Goal: Information Seeking & Learning: Check status

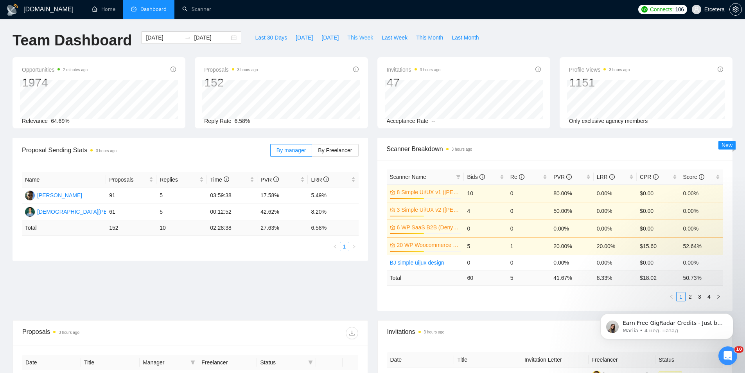
click at [353, 34] on span "This Week" at bounding box center [360, 37] width 26 height 9
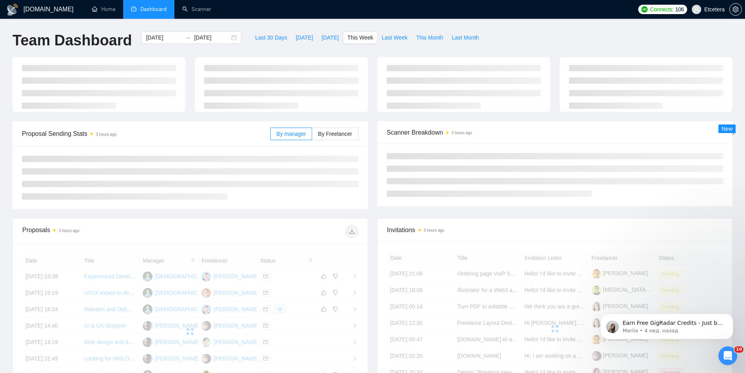
type input "[DATE]"
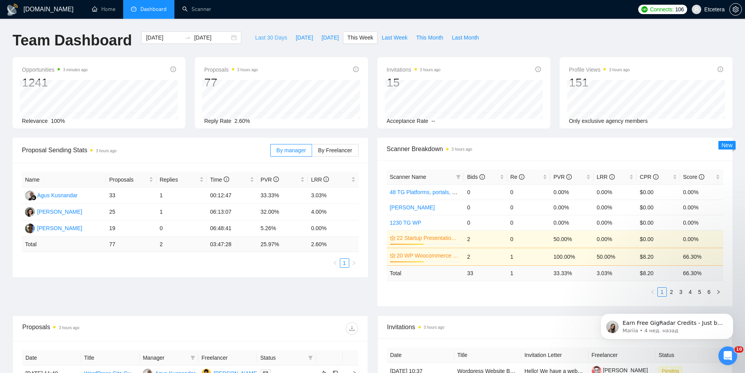
click at [268, 36] on span "Last 30 Days" at bounding box center [271, 37] width 32 height 9
type input "[DATE]"
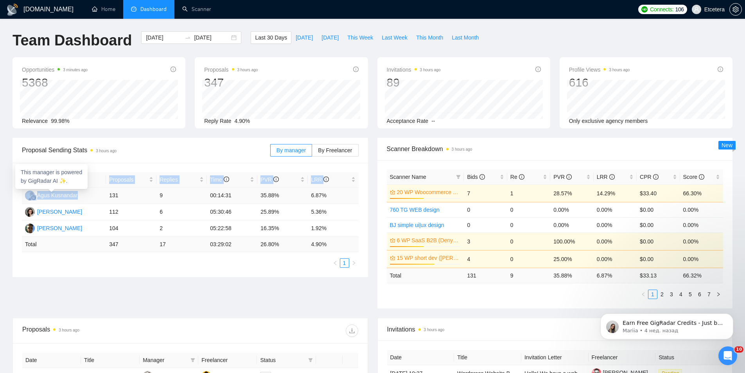
drag, startPoint x: 22, startPoint y: 194, endPoint x: 86, endPoint y: 194, distance: 64.5
click at [86, 194] on div "Name Proposals Replies Time PVR LRR Agus Kusnandar 131 9 00:14:31 35.88% 6.87% …" at bounding box center [190, 220] width 355 height 114
click at [13, 196] on div "Name Proposals Replies Time PVR LRR Agus Kusnandar 131 9 00:14:31 35.88% 6.87% …" at bounding box center [190, 220] width 355 height 114
click at [163, 195] on td "9" at bounding box center [181, 195] width 50 height 16
click at [170, 154] on span "Proposal Sending Stats 3 hours ago" at bounding box center [146, 150] width 248 height 10
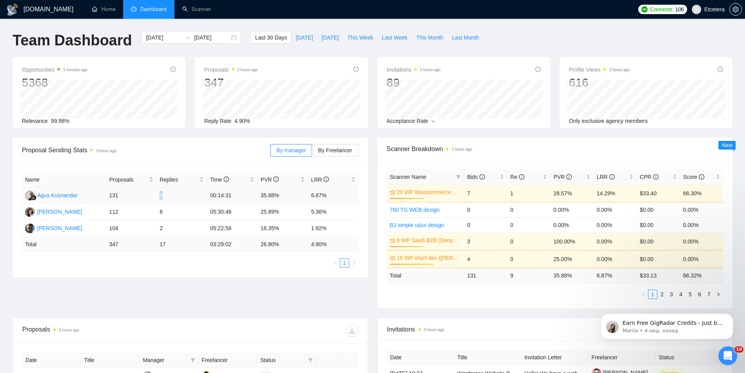
click at [162, 195] on td "9" at bounding box center [181, 195] width 50 height 16
drag, startPoint x: 159, startPoint y: 211, endPoint x: 163, endPoint y: 218, distance: 7.7
click at [163, 218] on html "[DOMAIN_NAME] Home Dashboard Scanner Connects: 106 Etcetera Team Dashboard [DAT…" at bounding box center [372, 186] width 745 height 373
drag, startPoint x: 163, startPoint y: 218, endPoint x: 157, endPoint y: 216, distance: 5.7
click at [157, 216] on td "6" at bounding box center [181, 212] width 50 height 16
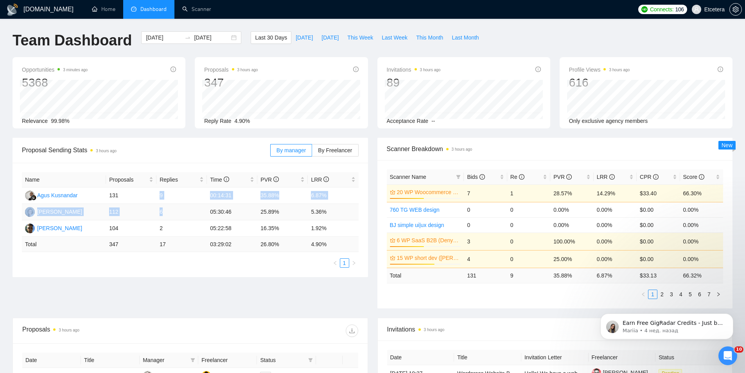
drag, startPoint x: 154, startPoint y: 191, endPoint x: 167, endPoint y: 212, distance: 24.2
click at [167, 212] on tbody "Agus Kusnandar 131 9 00:14:31 35.88% 6.87% [PERSON_NAME] 112 6 05:30:46 25.89% …" at bounding box center [190, 211] width 337 height 49
click at [173, 163] on div "Name Proposals Replies Time PVR LRR Agus Kusnandar 131 9 00:14:31 35.88% 6.87% …" at bounding box center [190, 220] width 355 height 114
drag, startPoint x: 160, startPoint y: 193, endPoint x: 164, endPoint y: 193, distance: 4.3
click at [164, 193] on td "9" at bounding box center [181, 195] width 50 height 16
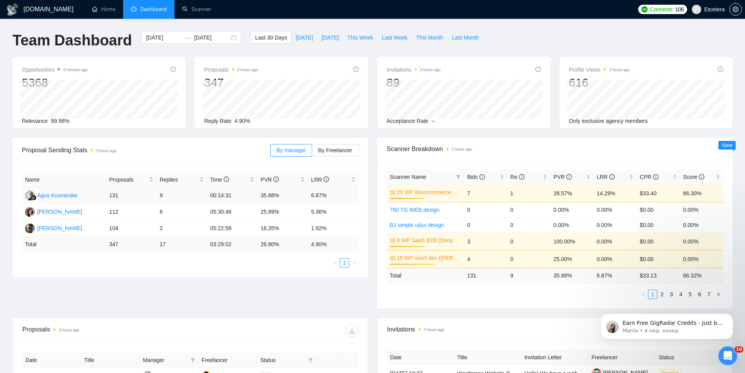
click at [171, 154] on span "Proposal Sending Stats 3 hours ago" at bounding box center [146, 150] width 248 height 10
click at [163, 197] on td "9" at bounding box center [181, 195] width 50 height 16
click at [156, 197] on td "131" at bounding box center [131, 195] width 50 height 16
drag, startPoint x: 156, startPoint y: 193, endPoint x: 293, endPoint y: 197, distance: 136.2
click at [302, 198] on tr "Agus Kusnandar 131 9 00:14:31 35.88% 6.87%" at bounding box center [190, 195] width 337 height 16
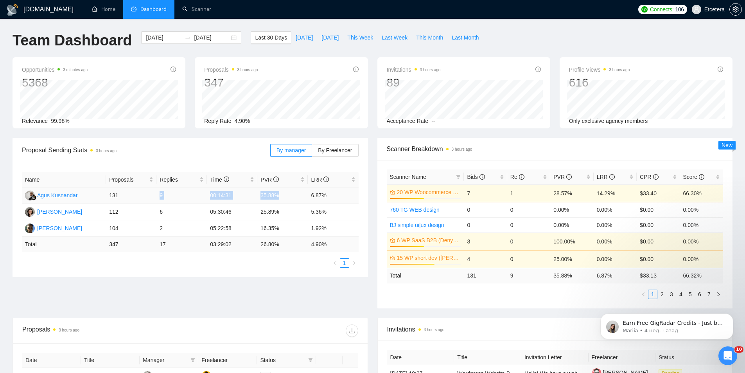
click at [176, 195] on td "9" at bounding box center [181, 195] width 50 height 16
drag, startPoint x: 104, startPoint y: 228, endPoint x: 321, endPoint y: 229, distance: 217.4
click at [337, 229] on tr "[PERSON_NAME] 104 2 05:22:58 16.35% 1.92%" at bounding box center [190, 228] width 337 height 16
click at [162, 230] on td "2" at bounding box center [181, 228] width 50 height 16
click at [166, 230] on td "2" at bounding box center [181, 228] width 50 height 16
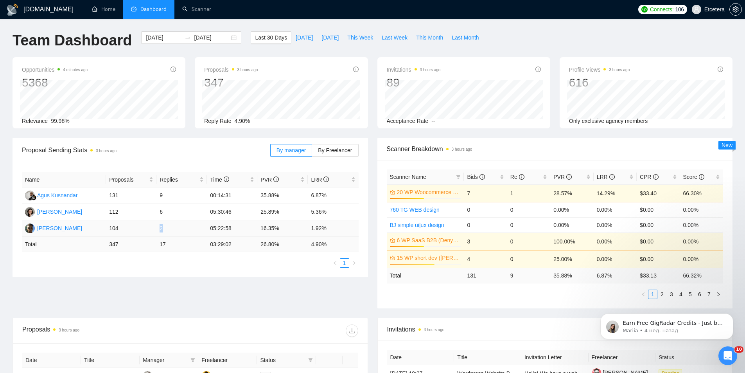
drag, startPoint x: 166, startPoint y: 229, endPoint x: 159, endPoint y: 230, distance: 7.1
click at [159, 230] on td "2" at bounding box center [181, 228] width 50 height 16
drag, startPoint x: 310, startPoint y: 229, endPoint x: 328, endPoint y: 229, distance: 18.4
click at [328, 229] on td "1.92%" at bounding box center [333, 228] width 50 height 16
click at [183, 141] on div "Proposal Sending Stats 3 hours ago" at bounding box center [146, 150] width 248 height 22
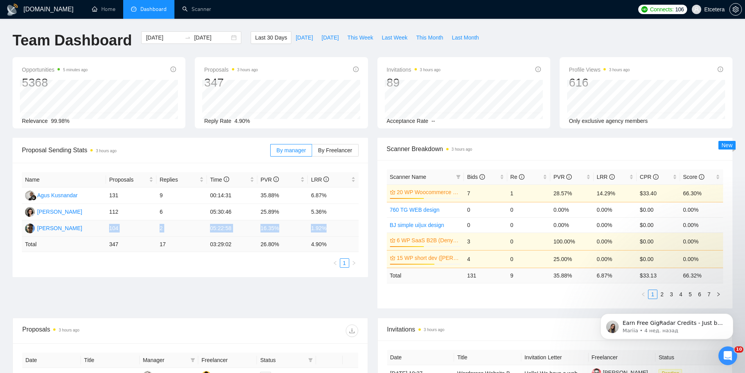
drag, startPoint x: 110, startPoint y: 231, endPoint x: 328, endPoint y: 230, distance: 218.2
click at [328, 230] on tr "[PERSON_NAME] 104 2 05:22:58 16.35% 1.92%" at bounding box center [190, 228] width 337 height 16
click at [278, 233] on td "16.35%" at bounding box center [282, 228] width 50 height 16
drag, startPoint x: 124, startPoint y: 229, endPoint x: 333, endPoint y: 230, distance: 208.4
click at [333, 230] on tr "[PERSON_NAME] 104 2 05:22:58 16.35% 1.92%" at bounding box center [190, 228] width 337 height 16
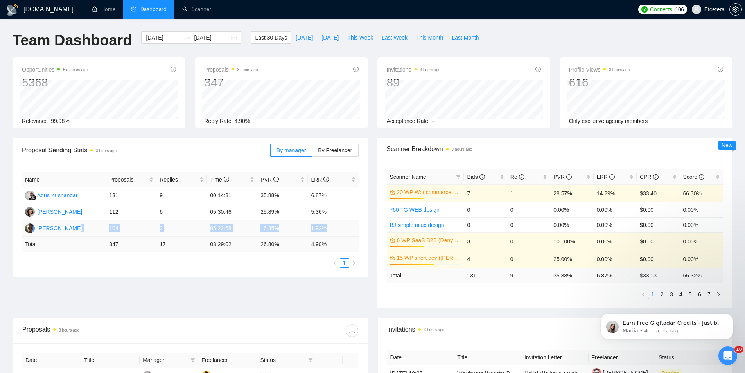
click at [231, 230] on td "05:22:58" at bounding box center [232, 228] width 50 height 16
drag, startPoint x: 103, startPoint y: 228, endPoint x: 339, endPoint y: 224, distance: 235.9
click at [339, 224] on tr "[PERSON_NAME] 104 2 05:22:58 16.35% 1.92%" at bounding box center [190, 228] width 337 height 16
click at [207, 227] on td "05:22:58" at bounding box center [232, 228] width 50 height 16
drag, startPoint x: 107, startPoint y: 229, endPoint x: 336, endPoint y: 229, distance: 228.8
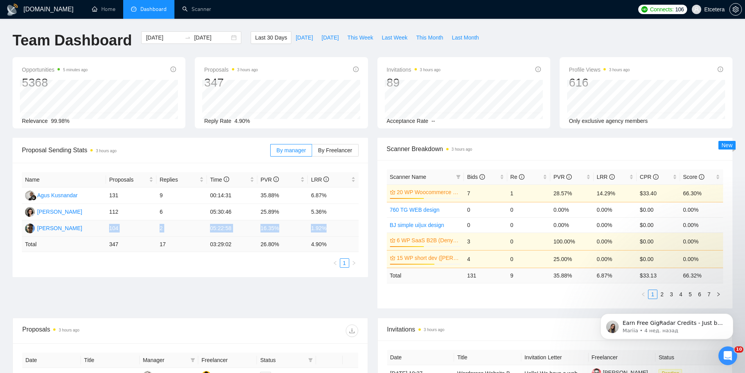
click at [336, 229] on tr "[PERSON_NAME] 104 2 05:22:58 16.35% 1.92%" at bounding box center [190, 228] width 337 height 16
click at [229, 233] on td "05:22:58" at bounding box center [232, 228] width 50 height 16
click at [160, 228] on td "2" at bounding box center [181, 228] width 50 height 16
drag, startPoint x: 101, startPoint y: 228, endPoint x: 336, endPoint y: 223, distance: 235.5
click at [336, 223] on tr "[PERSON_NAME] 104 2 05:22:58 16.35% 1.92%" at bounding box center [190, 228] width 337 height 16
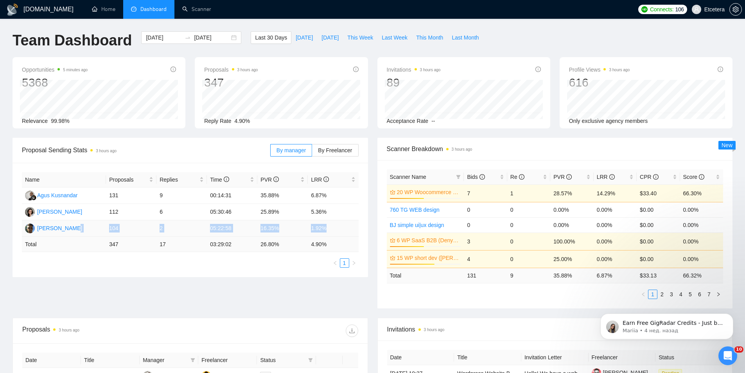
click at [242, 226] on td "05:22:58" at bounding box center [232, 228] width 50 height 16
click at [151, 226] on td "104" at bounding box center [131, 228] width 50 height 16
drag, startPoint x: 104, startPoint y: 226, endPoint x: 341, endPoint y: 226, distance: 237.4
click at [341, 226] on tr "[PERSON_NAME] 104 2 05:22:58 16.35% 1.92%" at bounding box center [190, 228] width 337 height 16
click at [230, 225] on td "05:22:58" at bounding box center [232, 228] width 50 height 16
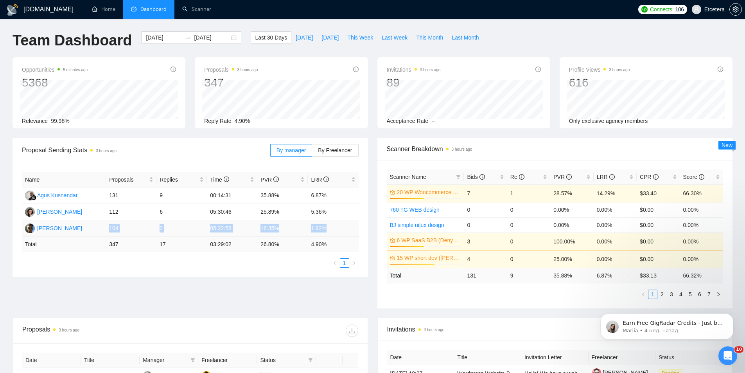
drag, startPoint x: 106, startPoint y: 225, endPoint x: 327, endPoint y: 226, distance: 220.6
click at [327, 226] on tr "[PERSON_NAME] 104 2 05:22:58 16.35% 1.92%" at bounding box center [190, 228] width 337 height 16
drag, startPoint x: 271, startPoint y: 231, endPoint x: 254, endPoint y: 178, distance: 54.9
click at [271, 231] on td "16.35%" at bounding box center [282, 228] width 50 height 16
click at [122, 156] on div "Proposal Sending Stats 3 hours ago" at bounding box center [146, 150] width 248 height 22
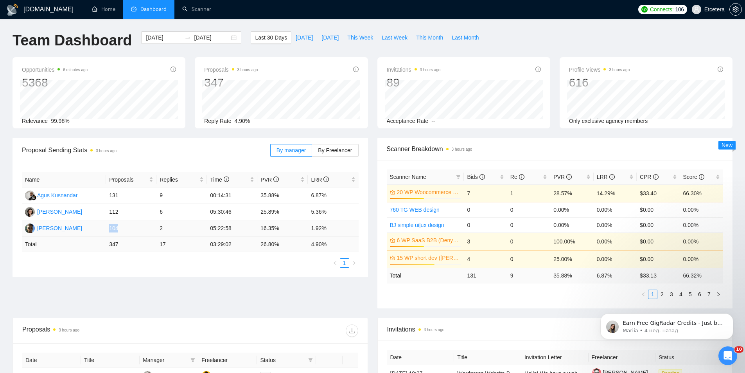
drag, startPoint x: 109, startPoint y: 229, endPoint x: 118, endPoint y: 230, distance: 9.4
click at [118, 230] on td "104" at bounding box center [131, 228] width 50 height 16
click at [169, 228] on td "2" at bounding box center [181, 228] width 50 height 16
drag, startPoint x: 320, startPoint y: 230, endPoint x: 325, endPoint y: 230, distance: 4.7
click at [323, 230] on td "1.92%" at bounding box center [333, 228] width 50 height 16
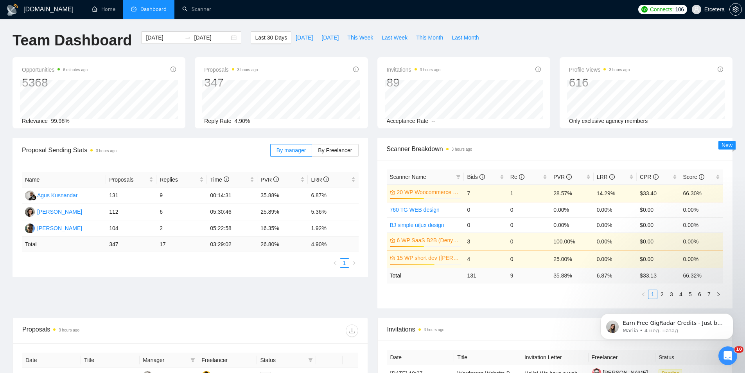
click at [199, 266] on ul "1" at bounding box center [190, 262] width 337 height 9
click at [162, 210] on td "6" at bounding box center [181, 212] width 50 height 16
click at [176, 260] on ul "1" at bounding box center [190, 262] width 337 height 9
drag, startPoint x: 160, startPoint y: 214, endPoint x: 165, endPoint y: 213, distance: 5.1
click at [165, 213] on td "6" at bounding box center [181, 212] width 50 height 16
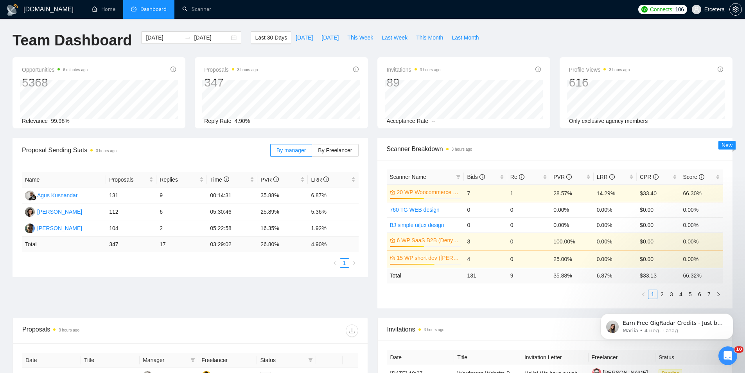
click at [172, 260] on ul "1" at bounding box center [190, 262] width 337 height 9
drag, startPoint x: 311, startPoint y: 210, endPoint x: 327, endPoint y: 212, distance: 16.1
click at [327, 212] on td "5.36%" at bounding box center [333, 212] width 50 height 16
click at [280, 213] on td "25.89%" at bounding box center [282, 212] width 50 height 16
drag, startPoint x: 156, startPoint y: 195, endPoint x: 166, endPoint y: 198, distance: 10.2
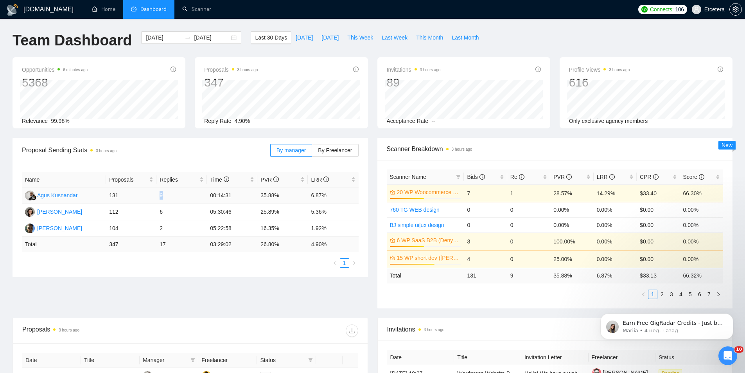
click at [166, 198] on tr "Agus Kusnandar 131 9 00:14:31 35.88% 6.87%" at bounding box center [190, 195] width 337 height 16
click at [163, 221] on td "2" at bounding box center [181, 228] width 50 height 16
drag, startPoint x: 160, startPoint y: 199, endPoint x: 163, endPoint y: 210, distance: 11.4
click at [163, 210] on tbody "Agus Kusnandar 131 9 00:14:31 35.88% 6.87% [PERSON_NAME] 112 6 05:30:46 25.89% …" at bounding box center [190, 211] width 337 height 49
click at [158, 209] on td "6" at bounding box center [181, 212] width 50 height 16
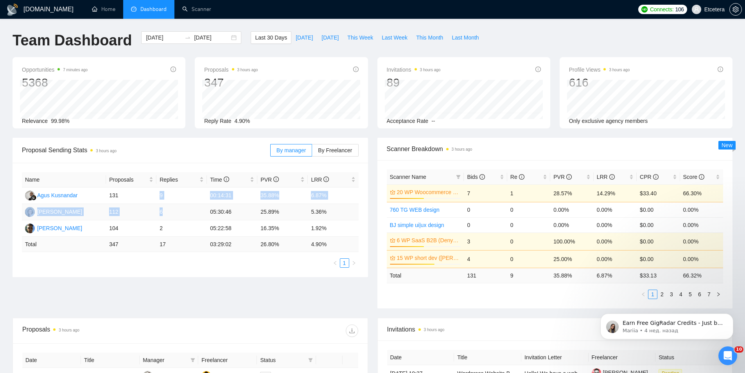
drag, startPoint x: 160, startPoint y: 197, endPoint x: 164, endPoint y: 209, distance: 13.0
click at [164, 209] on tbody "Agus Kusnandar 131 9 00:14:31 35.88% 6.87% [PERSON_NAME] 112 6 05:30:46 25.89% …" at bounding box center [190, 211] width 337 height 49
click at [157, 206] on td "6" at bounding box center [181, 212] width 50 height 16
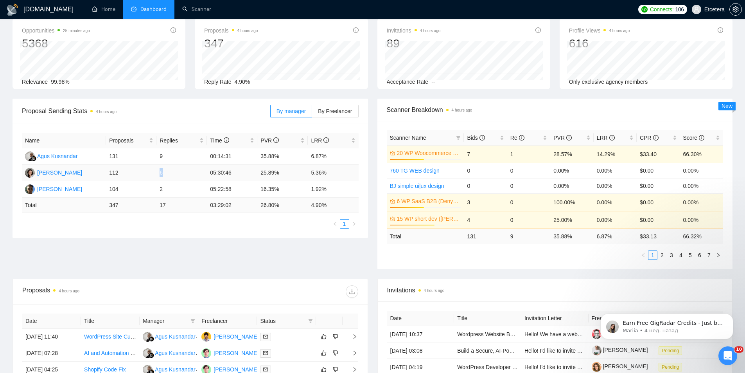
drag, startPoint x: 159, startPoint y: 172, endPoint x: 167, endPoint y: 174, distance: 7.9
click at [167, 174] on td "6" at bounding box center [181, 173] width 50 height 16
click at [164, 232] on div "Name Proposals Replies Time PVR LRR Agus Kusnandar 131 9 00:14:31 35.88% 6.87% …" at bounding box center [190, 181] width 355 height 114
drag, startPoint x: 158, startPoint y: 174, endPoint x: 163, endPoint y: 175, distance: 4.8
click at [162, 174] on td "6" at bounding box center [181, 173] width 50 height 16
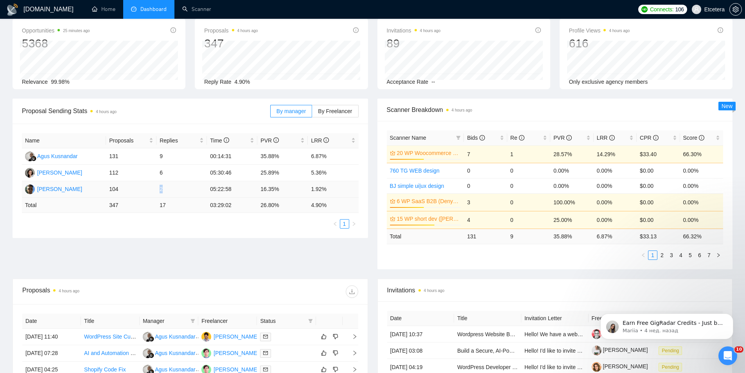
drag, startPoint x: 160, startPoint y: 190, endPoint x: 166, endPoint y: 190, distance: 6.7
click at [166, 190] on td "2" at bounding box center [181, 189] width 50 height 16
click at [164, 223] on ul "1" at bounding box center [190, 223] width 337 height 9
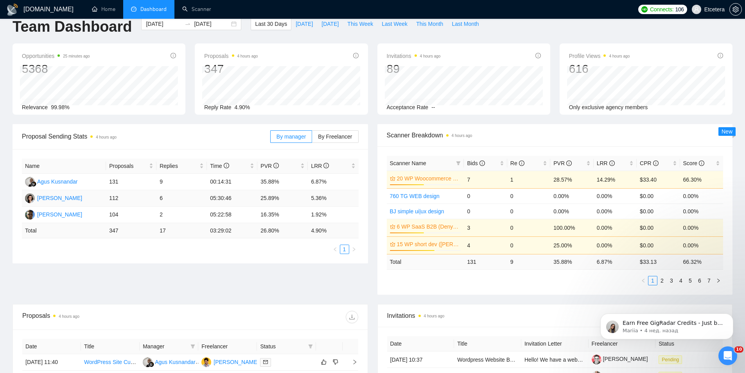
scroll to position [0, 0]
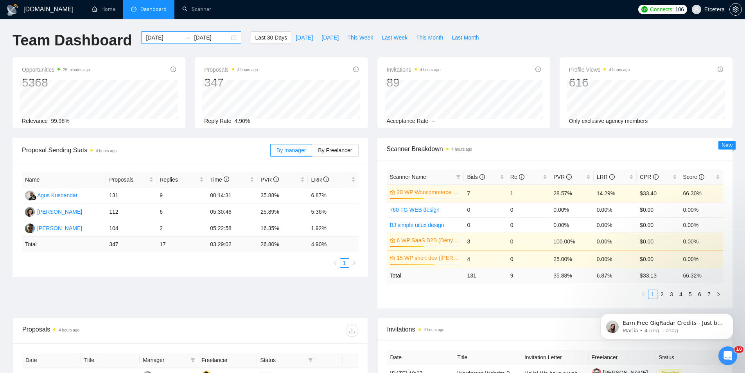
click at [228, 37] on div "[DATE] [DATE]" at bounding box center [191, 37] width 100 height 13
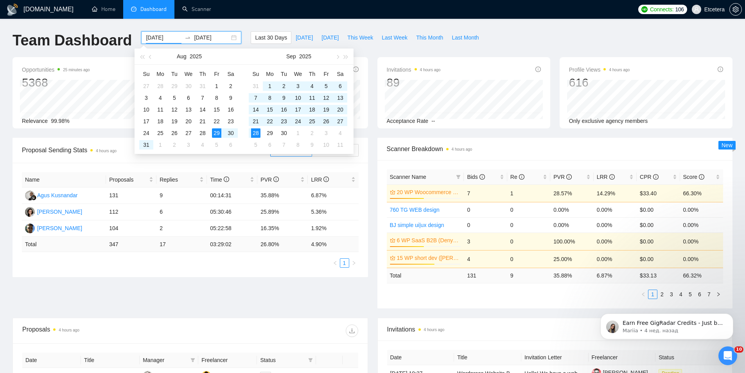
click at [95, 77] on div "Opportunities 25 minutes ago 5368" at bounding box center [99, 77] width 154 height 25
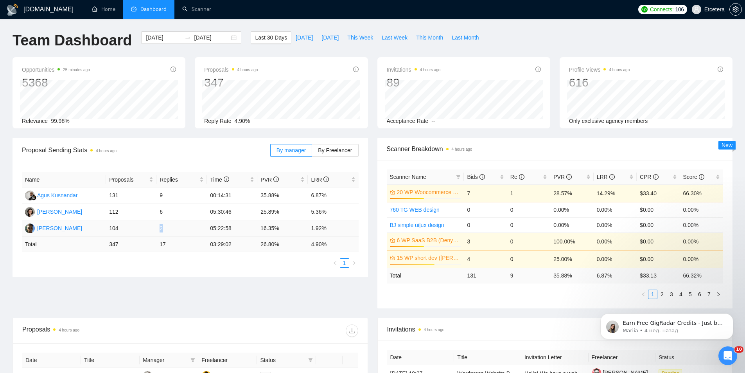
drag, startPoint x: 151, startPoint y: 227, endPoint x: 168, endPoint y: 228, distance: 16.9
click at [168, 228] on tr "[PERSON_NAME] 104 2 05:22:58 16.35% 1.92%" at bounding box center [190, 228] width 337 height 16
click at [206, 224] on td "2" at bounding box center [181, 228] width 50 height 16
drag, startPoint x: 202, startPoint y: 230, endPoint x: 335, endPoint y: 231, distance: 133.4
click at [335, 231] on tr "[PERSON_NAME] 104 2 05:22:58 16.35% 1.92%" at bounding box center [190, 228] width 337 height 16
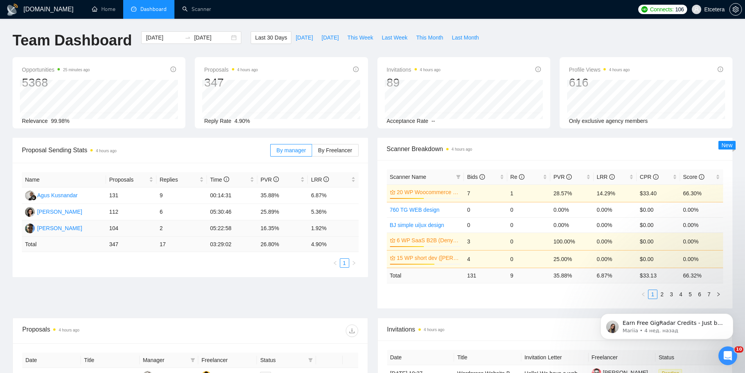
click at [143, 228] on td "104" at bounding box center [131, 228] width 50 height 16
drag, startPoint x: 156, startPoint y: 228, endPoint x: 338, endPoint y: 227, distance: 182.6
click at [338, 227] on tr "[PERSON_NAME] 104 2 05:22:58 16.35% 1.92%" at bounding box center [190, 228] width 337 height 16
click at [146, 228] on td "104" at bounding box center [131, 228] width 50 height 16
drag, startPoint x: 145, startPoint y: 228, endPoint x: 314, endPoint y: 219, distance: 169.2
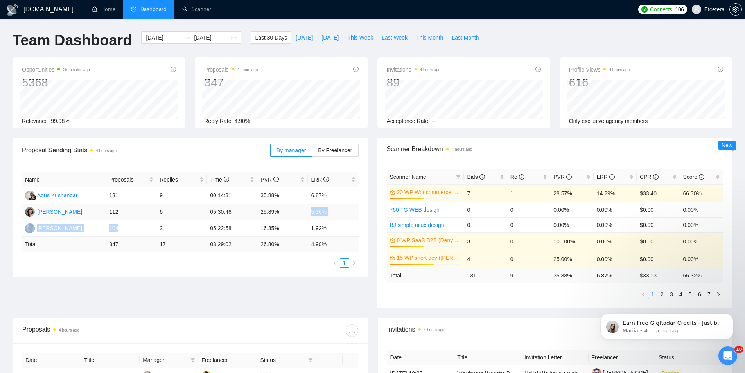
click at [312, 218] on tbody "Agus Kusnandar 131 9 00:14:31 35.88% 6.87% [PERSON_NAME] 112 6 05:30:46 25.89% …" at bounding box center [190, 211] width 337 height 49
click at [202, 226] on td "2" at bounding box center [181, 228] width 50 height 16
drag, startPoint x: 108, startPoint y: 229, endPoint x: 338, endPoint y: 226, distance: 230.0
click at [338, 226] on tr "[PERSON_NAME] 104 2 05:22:58 16.35% 1.92%" at bounding box center [190, 228] width 337 height 16
click at [156, 223] on td "104" at bounding box center [131, 228] width 50 height 16
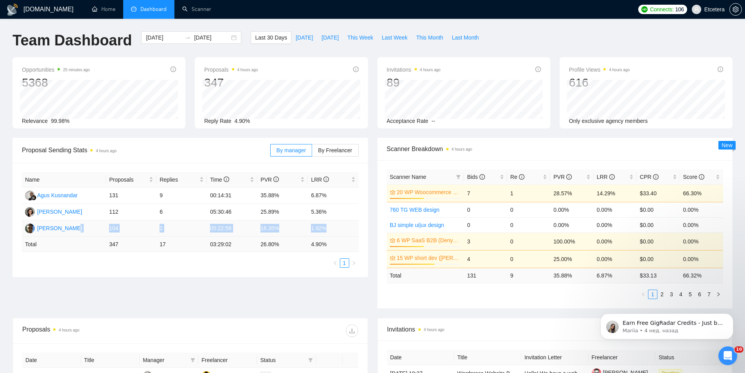
click at [118, 226] on td "104" at bounding box center [131, 228] width 50 height 16
drag, startPoint x: 109, startPoint y: 228, endPoint x: 336, endPoint y: 228, distance: 227.2
click at [336, 228] on tr "[PERSON_NAME] 104 2 05:22:58 16.35% 1.92%" at bounding box center [190, 228] width 337 height 16
click at [197, 223] on td "2" at bounding box center [181, 228] width 50 height 16
drag, startPoint x: 100, startPoint y: 228, endPoint x: 354, endPoint y: 229, distance: 254.2
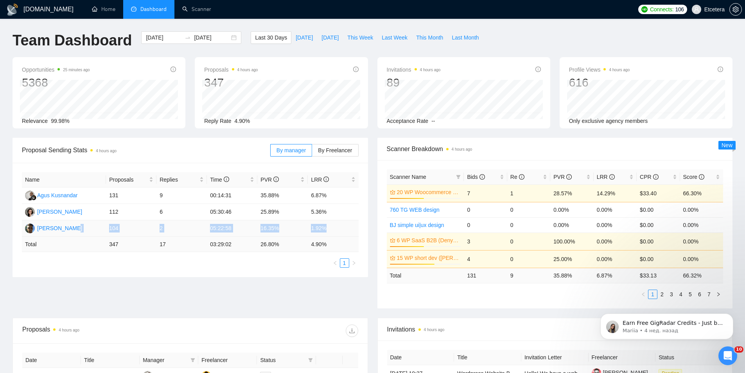
click at [354, 229] on tr "[PERSON_NAME] 104 2 05:22:58 16.35% 1.92%" at bounding box center [190, 228] width 337 height 16
click at [228, 226] on td "05:22:58" at bounding box center [232, 228] width 50 height 16
drag, startPoint x: 157, startPoint y: 228, endPoint x: 307, endPoint y: 226, distance: 150.6
click at [307, 226] on tr "[PERSON_NAME] 104 2 05:22:58 16.35% 1.92%" at bounding box center [190, 228] width 337 height 16
click at [160, 208] on div at bounding box center [160, 208] width 0 height 0
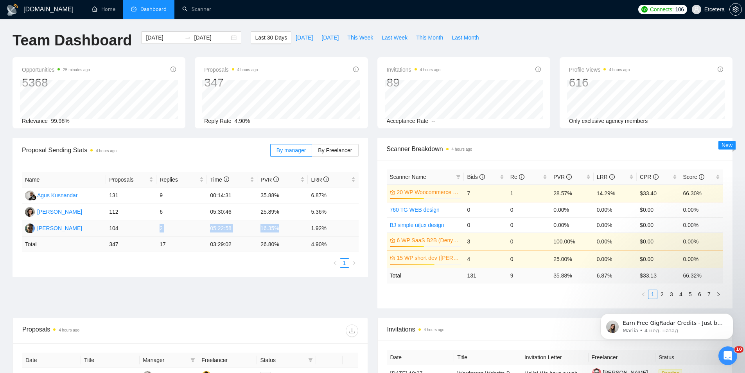
click at [172, 230] on td "2" at bounding box center [181, 228] width 50 height 16
drag, startPoint x: 99, startPoint y: 223, endPoint x: 330, endPoint y: 226, distance: 231.9
click at [333, 228] on tr "[PERSON_NAME] 104 2 05:22:58 16.35% 1.92%" at bounding box center [190, 228] width 337 height 16
click at [211, 232] on td "05:22:58" at bounding box center [232, 228] width 50 height 16
drag, startPoint x: 95, startPoint y: 226, endPoint x: 337, endPoint y: 220, distance: 241.8
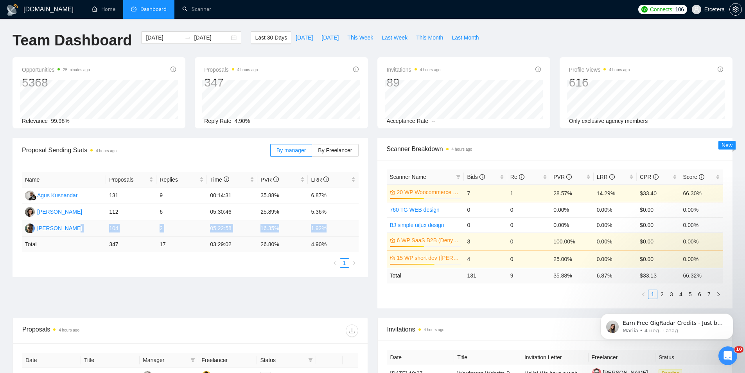
click at [337, 220] on tr "[PERSON_NAME] 104 2 05:22:58 16.35% 1.92%" at bounding box center [190, 228] width 337 height 16
click at [195, 229] on td "2" at bounding box center [181, 228] width 50 height 16
drag, startPoint x: 97, startPoint y: 228, endPoint x: 352, endPoint y: 226, distance: 254.6
click at [352, 226] on tr "[PERSON_NAME] 104 2 05:22:58 16.35% 1.92%" at bounding box center [190, 228] width 337 height 16
click at [213, 226] on td "05:22:58" at bounding box center [232, 228] width 50 height 16
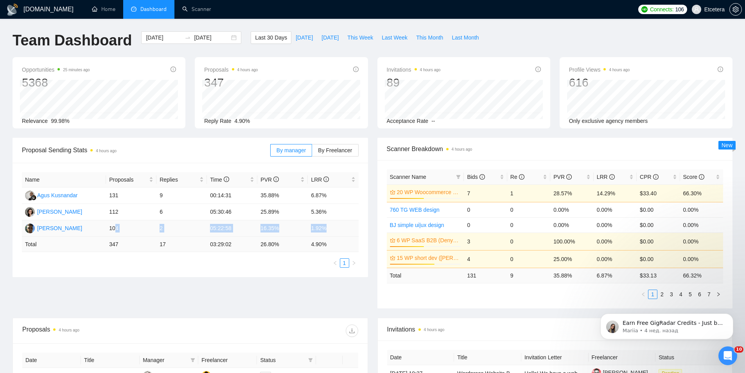
drag, startPoint x: 116, startPoint y: 227, endPoint x: 347, endPoint y: 231, distance: 231.6
click at [347, 231] on tr "[PERSON_NAME] 104 2 05:22:58 16.35% 1.92%" at bounding box center [190, 228] width 337 height 16
click at [126, 227] on td "104" at bounding box center [131, 228] width 50 height 16
drag, startPoint x: 97, startPoint y: 227, endPoint x: 333, endPoint y: 228, distance: 236.6
click at [333, 228] on tr "[PERSON_NAME] 104 2 05:22:58 16.35% 1.92%" at bounding box center [190, 228] width 337 height 16
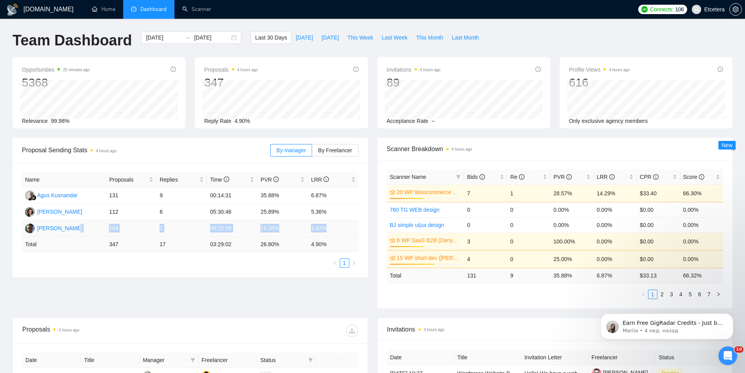
click at [226, 229] on td "05:22:58" at bounding box center [232, 228] width 50 height 16
drag, startPoint x: 108, startPoint y: 228, endPoint x: 342, endPoint y: 230, distance: 233.5
click at [342, 230] on tr "[PERSON_NAME] 104 2 05:22:58 16.35% 1.92%" at bounding box center [190, 228] width 337 height 16
click at [217, 227] on td "05:22:58" at bounding box center [232, 228] width 50 height 16
drag, startPoint x: 107, startPoint y: 229, endPoint x: 333, endPoint y: 232, distance: 226.1
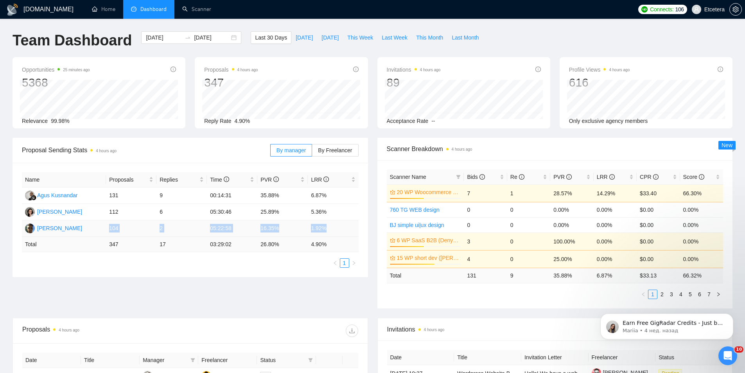
click at [335, 232] on tr "[PERSON_NAME] 104 2 05:22:58 16.35% 1.92%" at bounding box center [190, 228] width 337 height 16
click at [181, 224] on td "2" at bounding box center [181, 228] width 50 height 16
drag, startPoint x: 113, startPoint y: 229, endPoint x: 337, endPoint y: 226, distance: 224.1
click at [337, 226] on tr "[PERSON_NAME] 104 2 05:22:58 16.35% 1.92%" at bounding box center [190, 228] width 337 height 16
click at [200, 224] on td "2" at bounding box center [181, 228] width 50 height 16
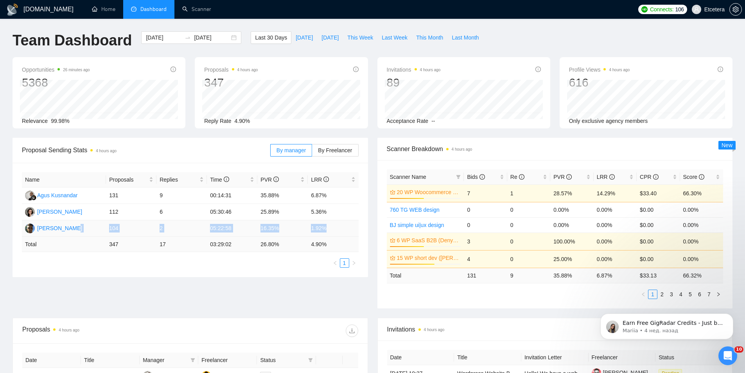
drag, startPoint x: 95, startPoint y: 230, endPoint x: 344, endPoint y: 226, distance: 249.1
click at [344, 226] on tr "[PERSON_NAME] 104 2 05:22:58 16.35% 1.92%" at bounding box center [190, 228] width 337 height 16
click at [185, 226] on td "2" at bounding box center [181, 228] width 50 height 16
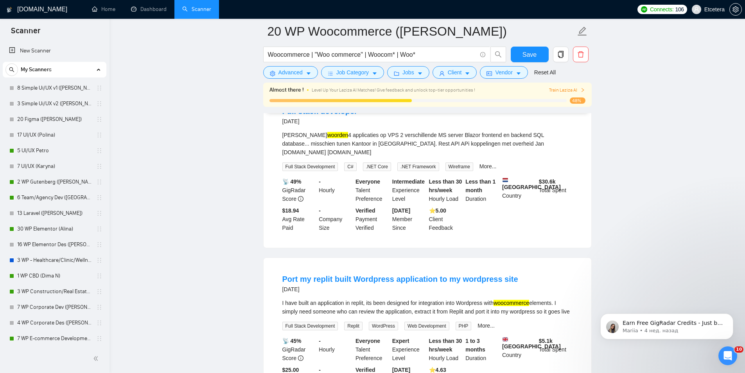
scroll to position [508, 0]
